Goal: Task Accomplishment & Management: Use online tool/utility

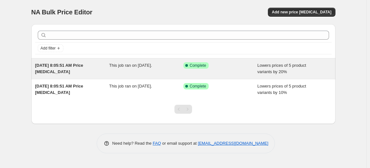
click at [155, 69] on div "This job ran on [DATE]." at bounding box center [146, 68] width 74 height 13
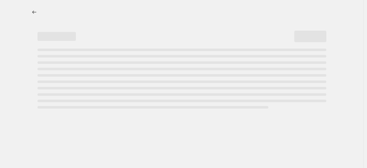
select select "percentage"
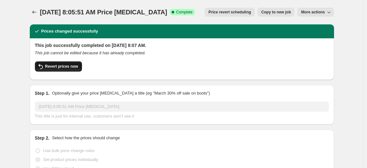
click at [56, 68] on span "Revert prices now" at bounding box center [61, 66] width 33 height 5
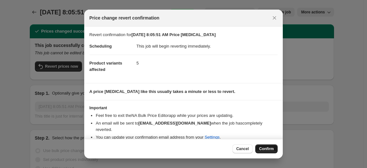
click at [265, 151] on span "Confirm" at bounding box center [266, 149] width 15 height 5
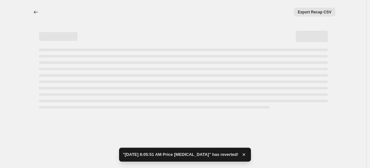
select select "percentage"
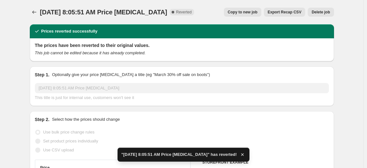
click at [321, 11] on span "Delete job" at bounding box center [320, 12] width 18 height 5
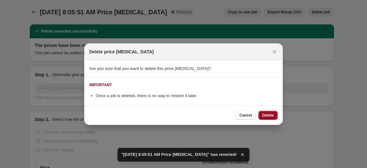
click at [268, 115] on span "Delete" at bounding box center [268, 115] width 12 height 5
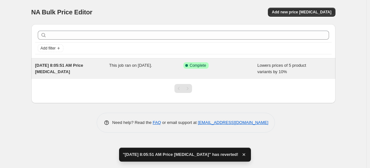
click at [158, 68] on div "This job ran on August 25, 2025." at bounding box center [146, 68] width 74 height 13
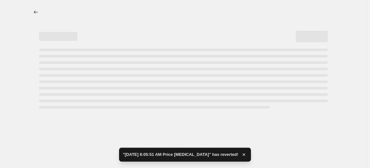
select select "percentage"
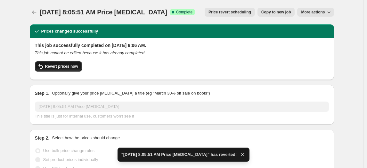
click at [61, 68] on span "Revert prices now" at bounding box center [61, 66] width 33 height 5
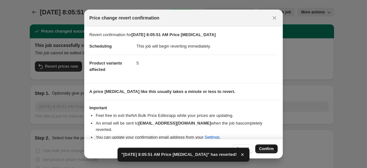
click at [263, 146] on button "Confirm" at bounding box center [266, 149] width 22 height 9
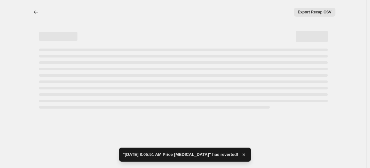
select select "percentage"
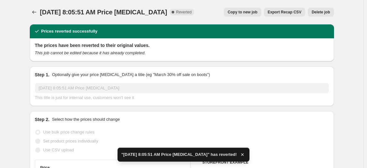
click at [320, 12] on span "Delete job" at bounding box center [320, 12] width 18 height 5
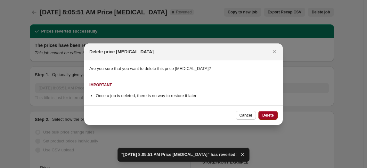
click at [266, 113] on span "Delete" at bounding box center [268, 115] width 12 height 5
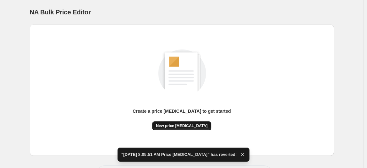
click at [198, 126] on span "New price change job" at bounding box center [182, 126] width 52 height 5
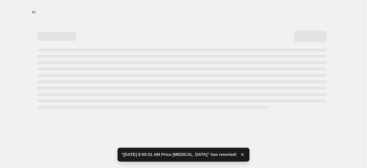
select select "percentage"
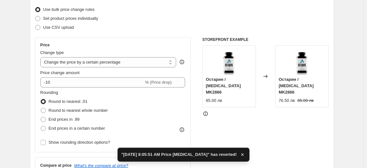
scroll to position [87, 0]
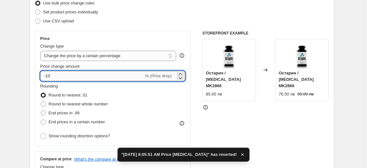
click at [50, 77] on input "-10" at bounding box center [91, 76] width 103 height 10
type input "-30"
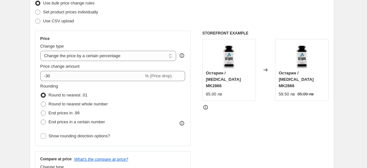
click at [68, 88] on fieldset "Rounding Round to nearest .01 Round to nearest whole number End prices in .99 E…" at bounding box center [74, 105] width 68 height 44
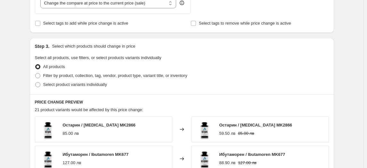
scroll to position [262, 0]
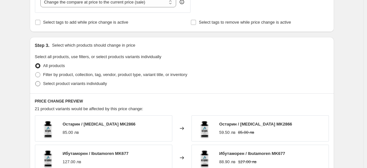
click at [63, 86] on span "Select product variants individually" at bounding box center [75, 83] width 64 height 5
click at [36, 82] on input "Select product variants individually" at bounding box center [35, 81] width 0 height 0
radio input "true"
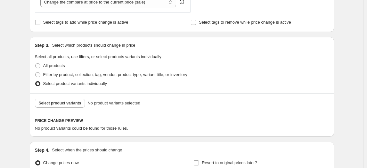
click at [59, 102] on span "Select product variants" at bounding box center [60, 103] width 43 height 5
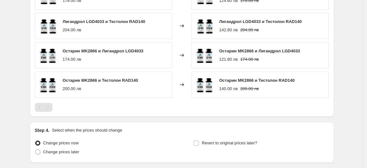
scroll to position [489, 0]
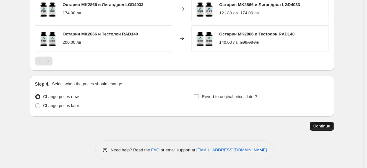
click at [320, 125] on span "Continue" at bounding box center [321, 126] width 17 height 5
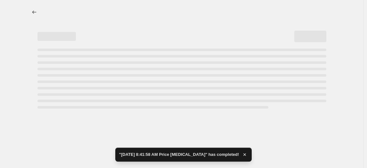
select select "percentage"
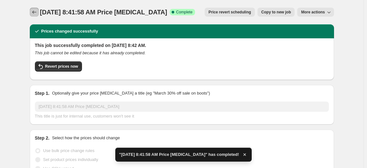
click at [37, 14] on icon "Price change jobs" at bounding box center [34, 12] width 6 height 6
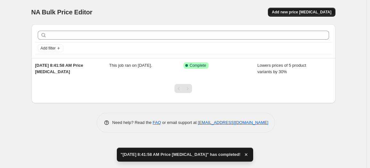
click at [297, 14] on span "Add new price change job" at bounding box center [302, 12] width 60 height 5
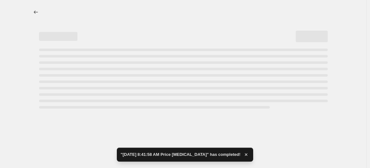
select select "percentage"
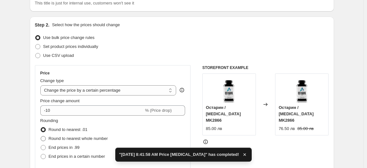
scroll to position [87, 0]
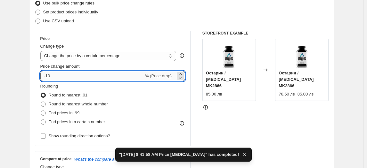
click at [49, 79] on input "-10" at bounding box center [91, 76] width 103 height 10
type input "-40"
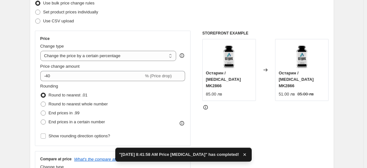
click at [76, 85] on fieldset "Rounding Round to nearest .01 Round to nearest whole number End prices in .99 E…" at bounding box center [74, 105] width 68 height 44
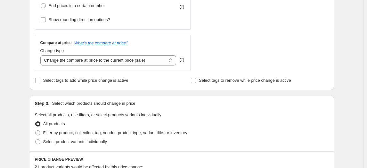
scroll to position [291, 0]
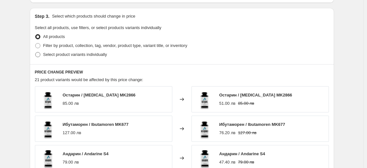
click at [60, 53] on span "Select product variants individually" at bounding box center [75, 54] width 64 height 5
click at [36, 52] on input "Select product variants individually" at bounding box center [35, 52] width 0 height 0
radio input "true"
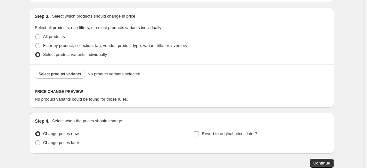
click at [51, 74] on span "Select product variants" at bounding box center [60, 74] width 43 height 5
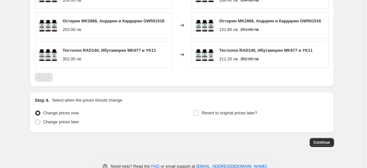
scroll to position [492, 0]
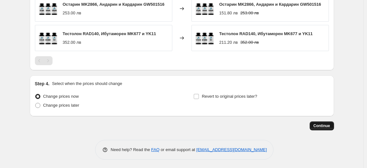
click at [328, 125] on span "Continue" at bounding box center [321, 126] width 17 height 5
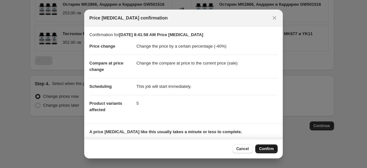
click at [270, 149] on span "Confirm" at bounding box center [266, 149] width 15 height 5
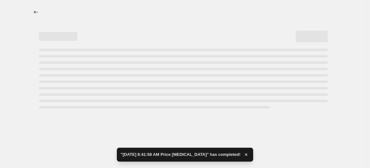
select select "percentage"
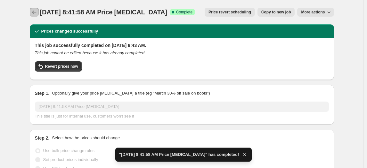
click at [32, 9] on button "Price change jobs" at bounding box center [34, 12] width 9 height 9
